Goal: Find specific page/section: Find specific page/section

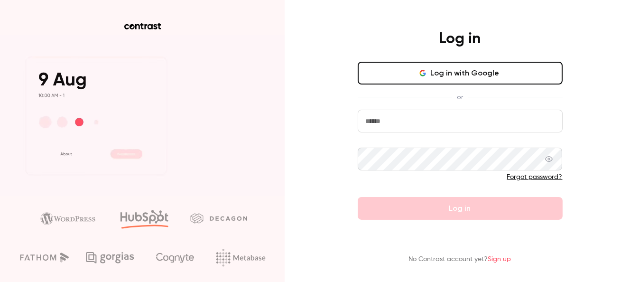
click at [440, 66] on button "Log in with Google" at bounding box center [460, 73] width 205 height 23
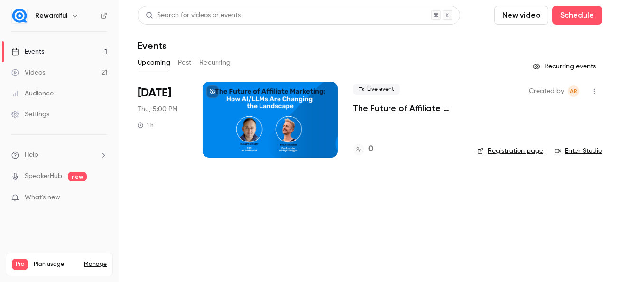
click at [84, 51] on link "Events 1" at bounding box center [59, 51] width 119 height 21
